Goal: Information Seeking & Learning: Check status

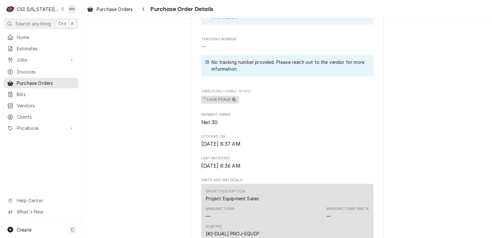
scroll to position [322, 0]
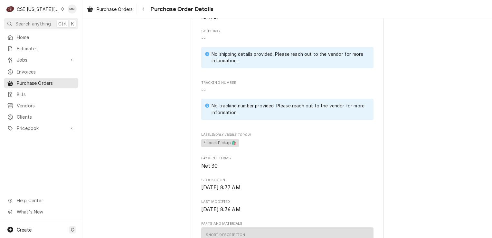
scroll to position [97, 0]
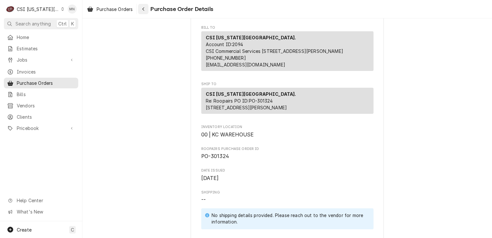
click at [147, 7] on div "Navigate back" at bounding box center [143, 9] width 6 height 6
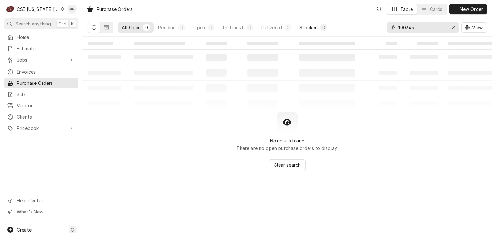
drag, startPoint x: 422, startPoint y: 29, endPoint x: 322, endPoint y: 25, distance: 100.0
click at [342, 28] on div "All Open 0 Pending 0 Open 0 In Transit 0 Delivered 0 Stocked 0 100345 View" at bounding box center [288, 27] width 400 height 18
type input "301413"
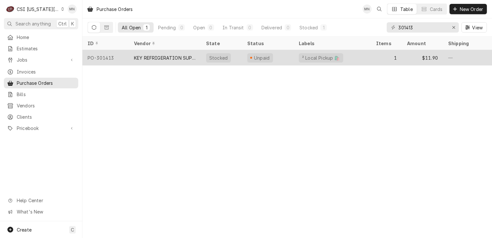
click at [183, 55] on div "KEY REFRIGERATION SUPPLY" at bounding box center [165, 57] width 62 height 7
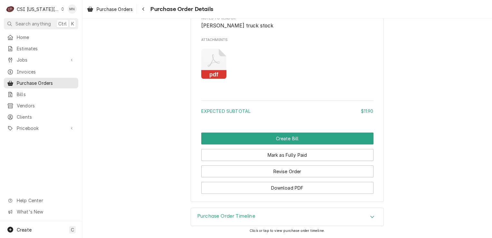
scroll to position [610, 0]
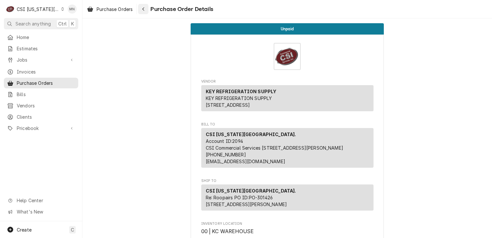
click at [144, 11] on icon "Navigate back" at bounding box center [143, 9] width 3 height 5
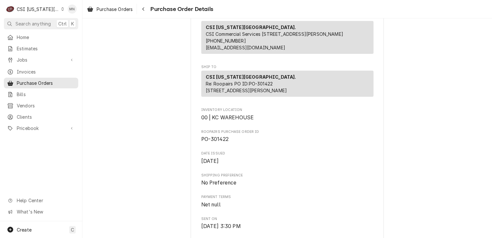
scroll to position [97, 0]
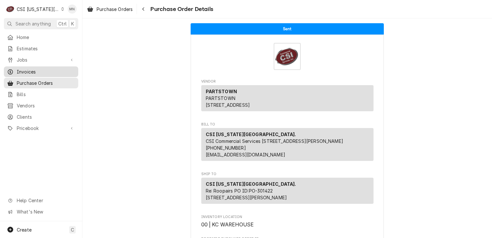
drag, startPoint x: 33, startPoint y: 80, endPoint x: 50, endPoint y: 74, distance: 18.1
click at [33, 80] on span "Purchase Orders" at bounding box center [46, 83] width 58 height 7
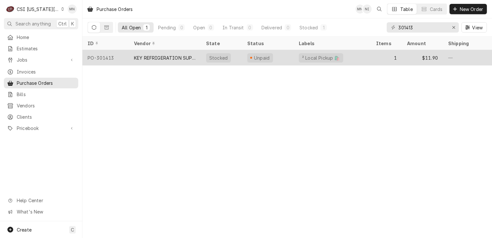
click at [167, 57] on div "KEY REFRIGERATION SUPPLY" at bounding box center [165, 57] width 62 height 7
